Goal: Task Accomplishment & Management: Use online tool/utility

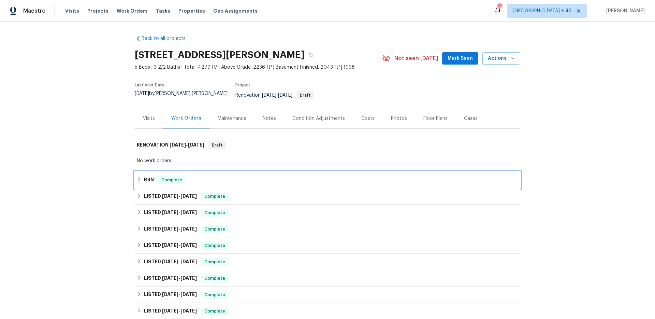
click at [169, 176] on div "Complete" at bounding box center [172, 180] width 28 height 8
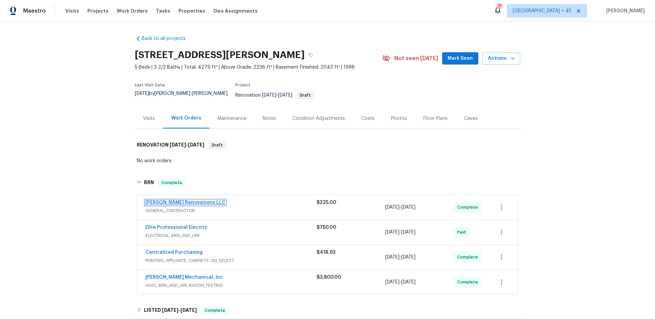
click at [172, 200] on link "[PERSON_NAME] Renovations LLC" at bounding box center [185, 202] width 80 height 5
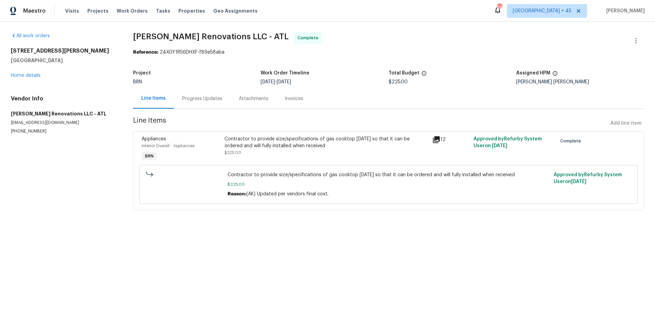
click at [264, 108] on div "Attachments" at bounding box center [254, 98] width 46 height 20
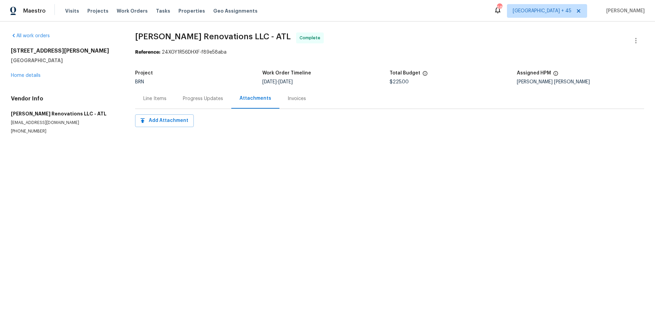
click at [293, 102] on div "Invoices" at bounding box center [297, 98] width 18 height 7
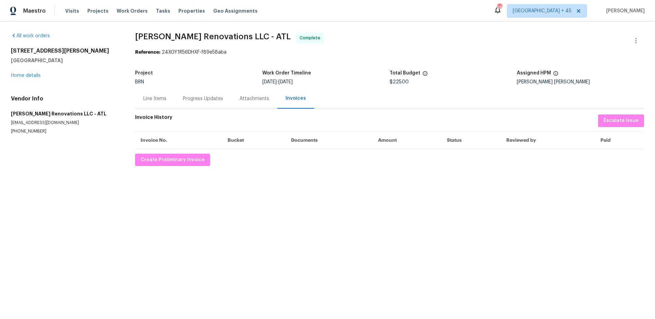
click at [162, 97] on div "Line Items" at bounding box center [154, 98] width 23 height 7
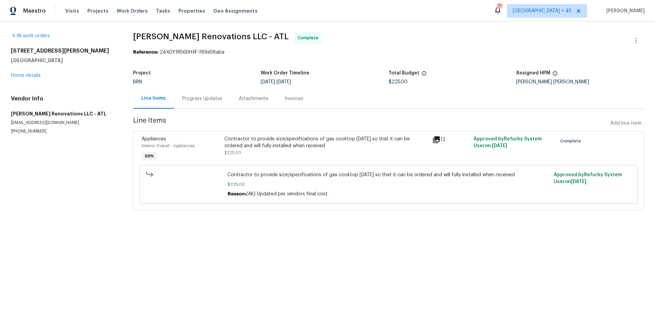
click at [201, 101] on div "Progress Updates" at bounding box center [202, 98] width 40 height 7
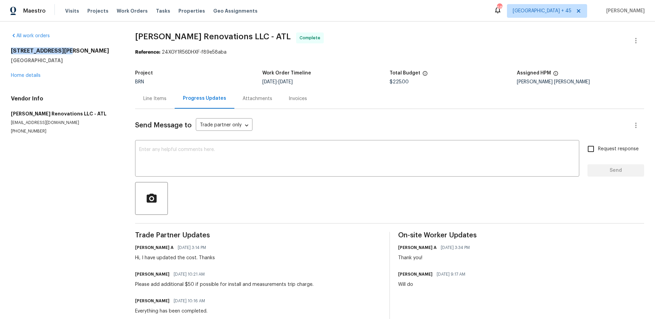
drag, startPoint x: 11, startPoint y: 51, endPoint x: 68, endPoint y: 51, distance: 56.3
click at [68, 51] on h2 "[STREET_ADDRESS][PERSON_NAME]" at bounding box center [65, 50] width 108 height 7
copy h2 "[STREET_ADDRESS][PERSON_NAME]"
drag, startPoint x: 134, startPoint y: 36, endPoint x: 229, endPoint y: 38, distance: 95.2
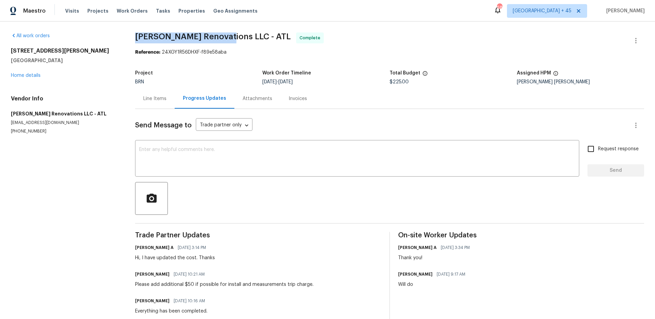
copy span "[PERSON_NAME] Renovations LLC"
